Goal: Find specific page/section

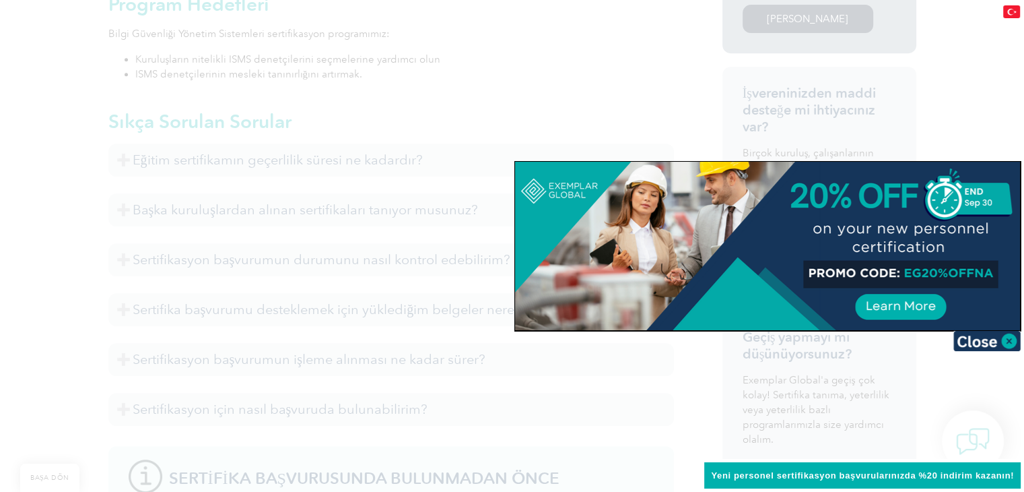
scroll to position [741, 0]
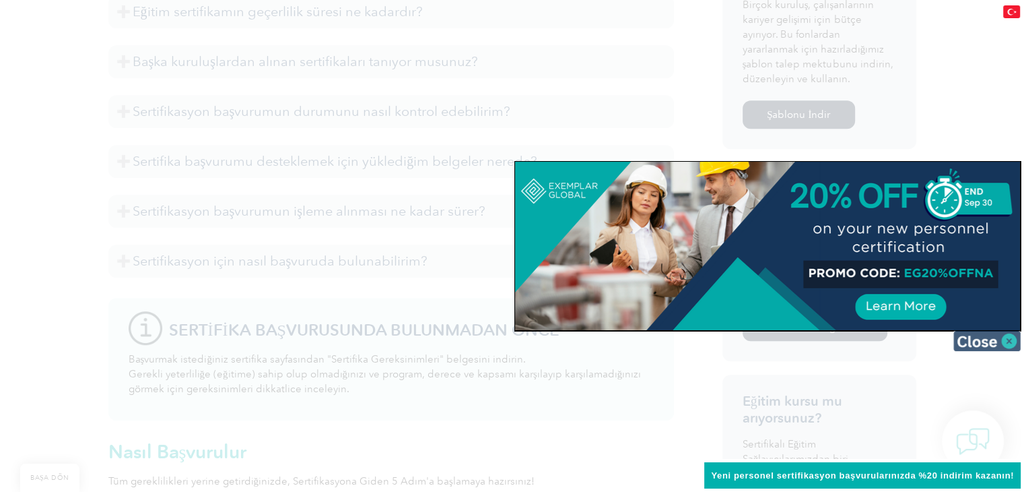
click at [1005, 342] on img at bounding box center [987, 341] width 67 height 20
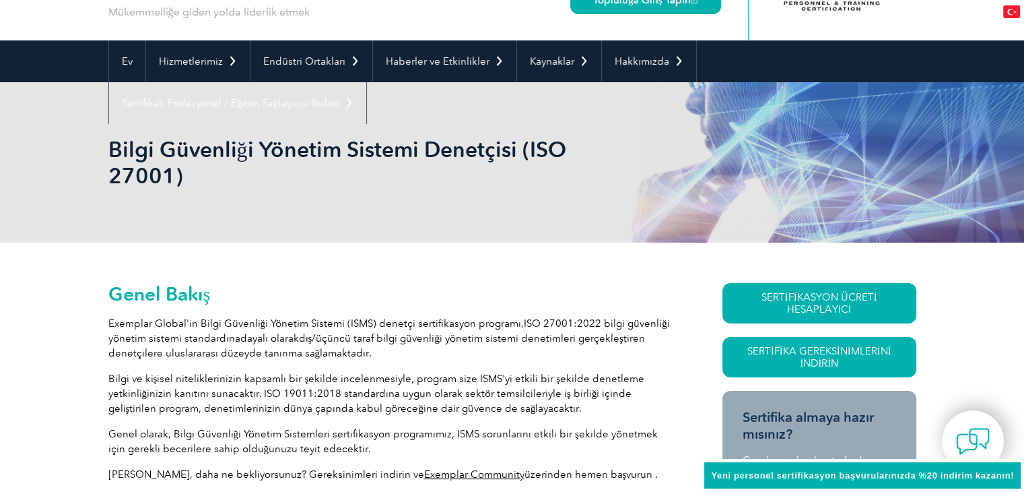
scroll to position [0, 0]
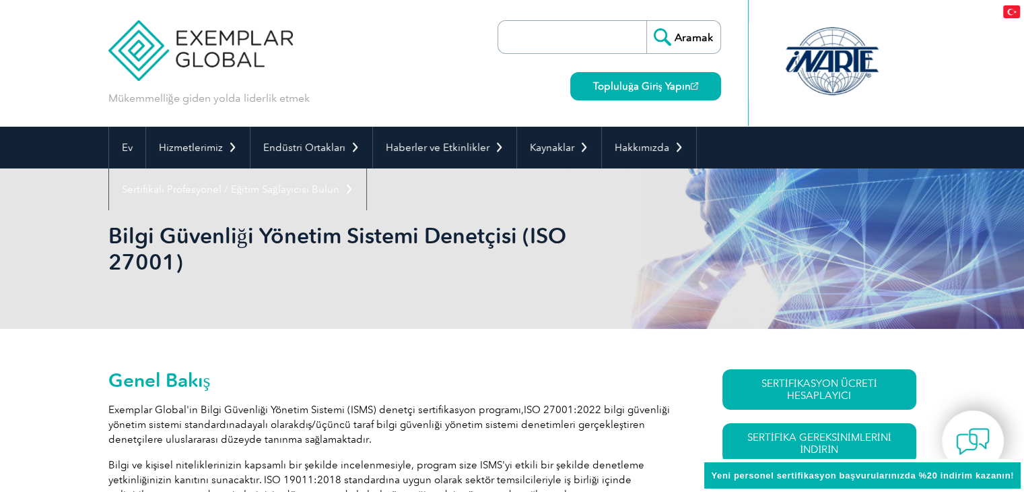
click at [193, 56] on img at bounding box center [200, 40] width 185 height 81
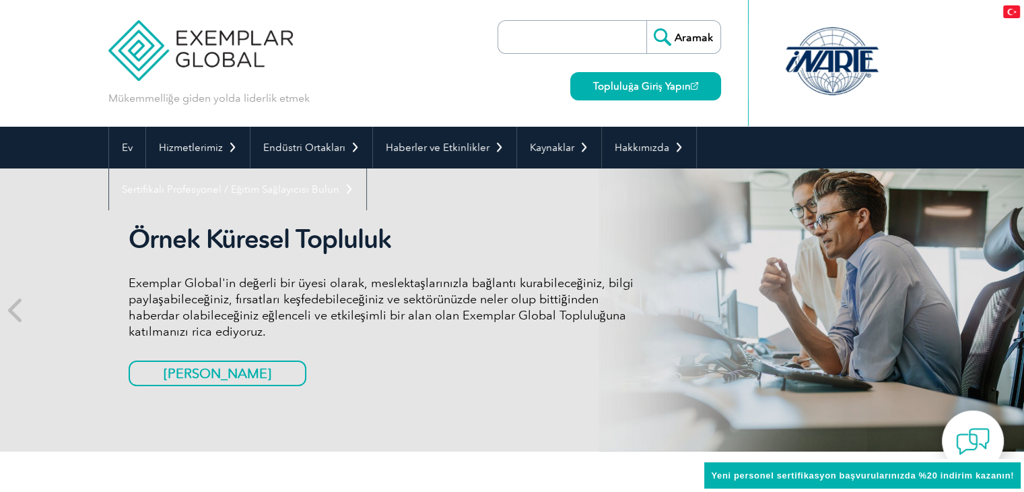
click at [524, 41] on input "search" at bounding box center [575, 37] width 141 height 32
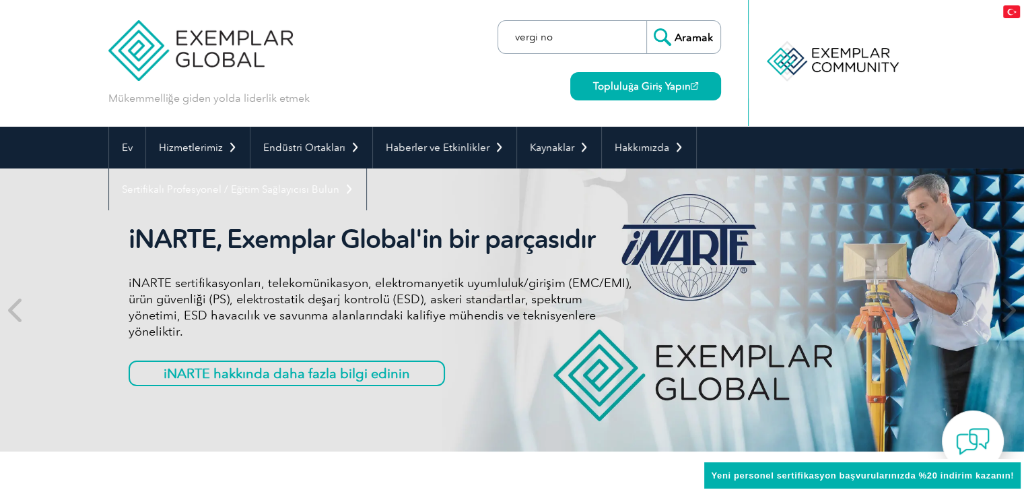
type input "vergi no"
click at [646, 21] on input "Aramak" at bounding box center [683, 37] width 74 height 32
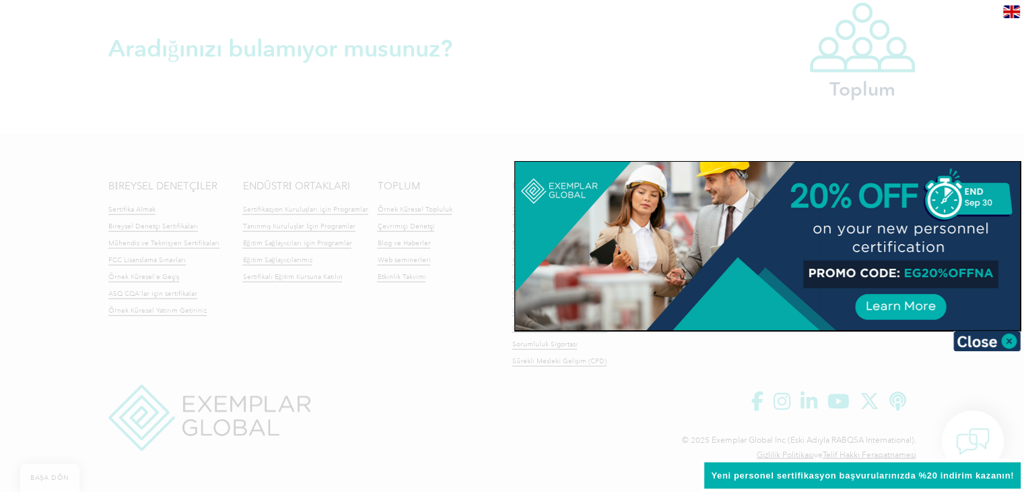
scroll to position [3187, 0]
